Goal: Browse casually: Explore the website without a specific task or goal

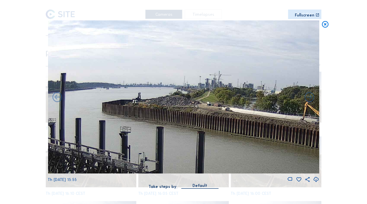
click at [323, 27] on icon at bounding box center [325, 24] width 8 height 8
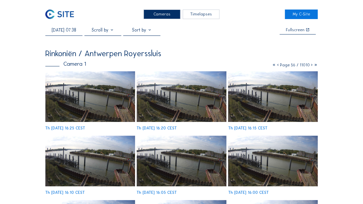
click at [60, 14] on img at bounding box center [59, 15] width 29 height 10
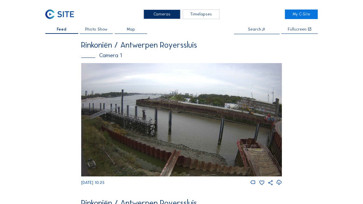
click at [229, 93] on img at bounding box center [181, 120] width 201 height 114
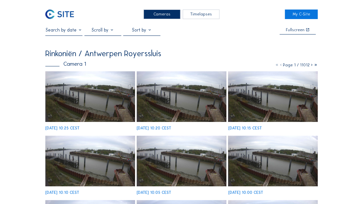
click at [201, 105] on img at bounding box center [181, 96] width 89 height 51
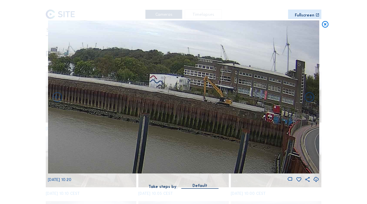
drag, startPoint x: 281, startPoint y: 103, endPoint x: 240, endPoint y: 128, distance: 48.0
click at [240, 128] on img at bounding box center [183, 96] width 271 height 153
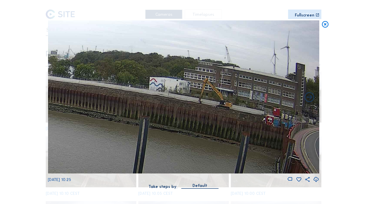
click at [326, 26] on icon at bounding box center [325, 24] width 8 height 8
